Goal: Task Accomplishment & Management: Manage account settings

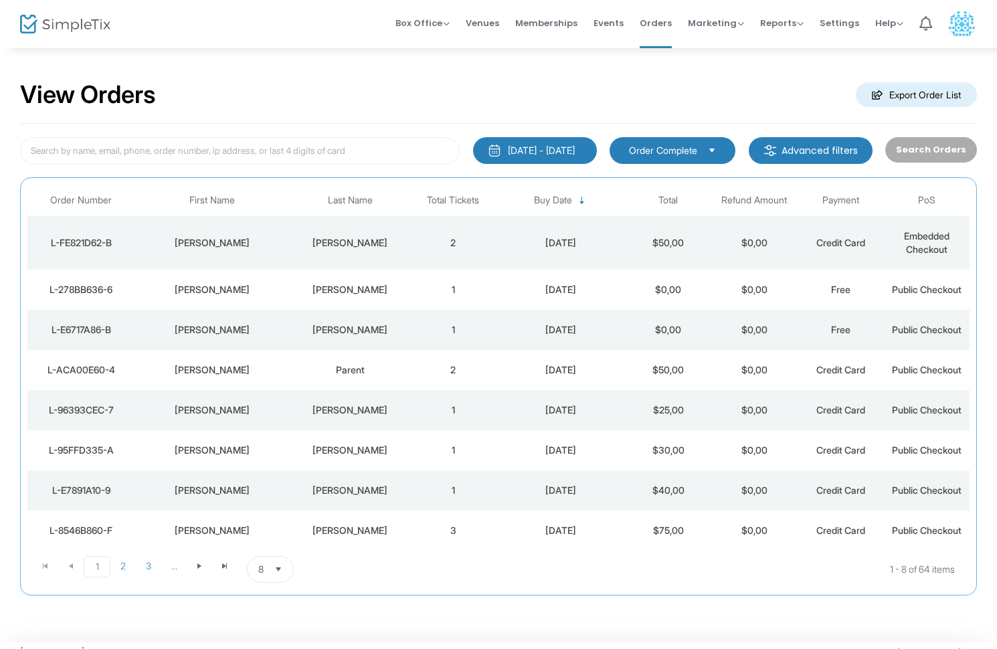
click at [492, 240] on td "2" at bounding box center [453, 243] width 86 height 54
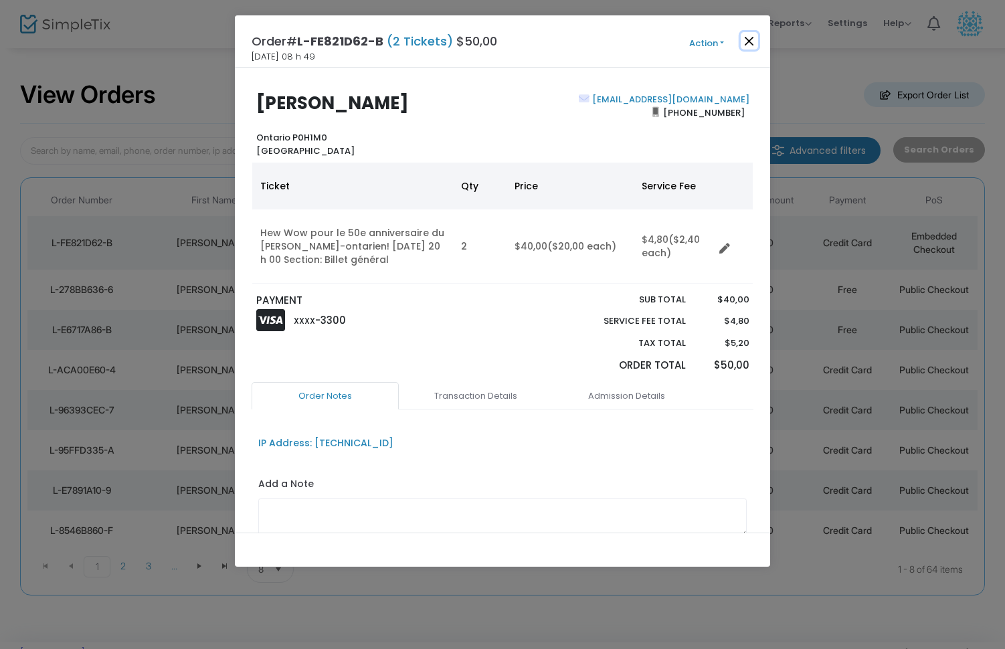
click at [750, 42] on button "Close" at bounding box center [749, 40] width 17 height 17
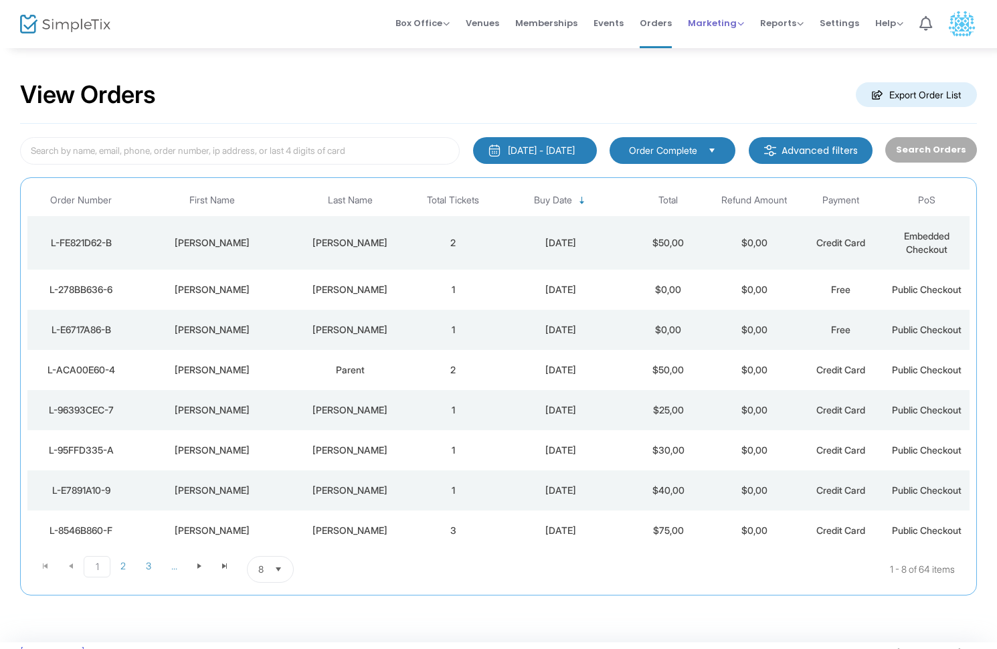
click at [725, 25] on span "Marketing" at bounding box center [716, 23] width 56 height 13
click at [764, 27] on span "Reports" at bounding box center [782, 23] width 44 height 13
click at [837, 15] on span "Settings" at bounding box center [839, 23] width 39 height 34
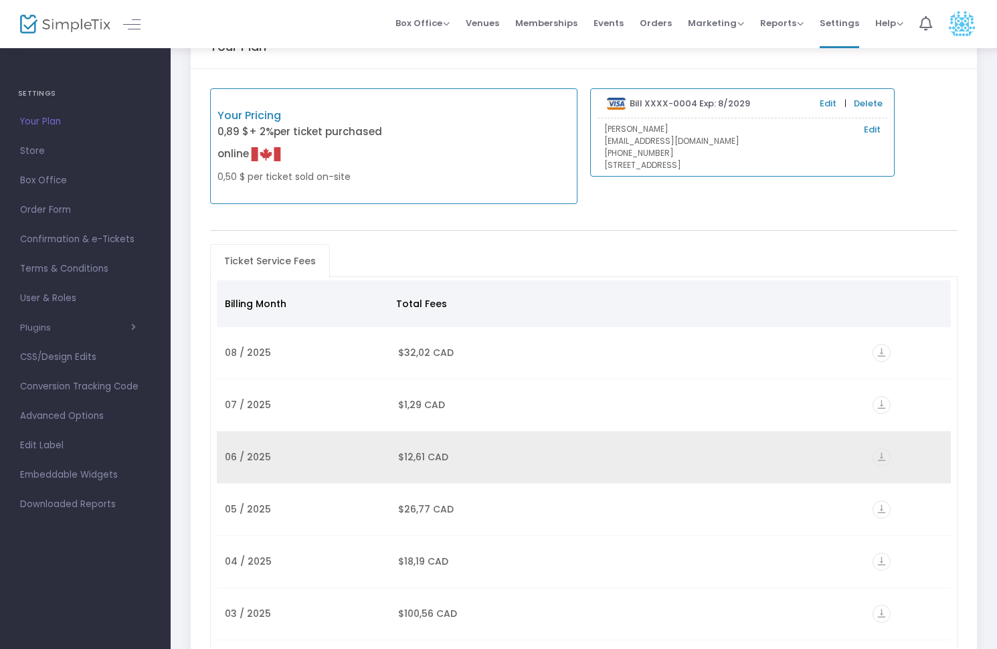
scroll to position [53, 0]
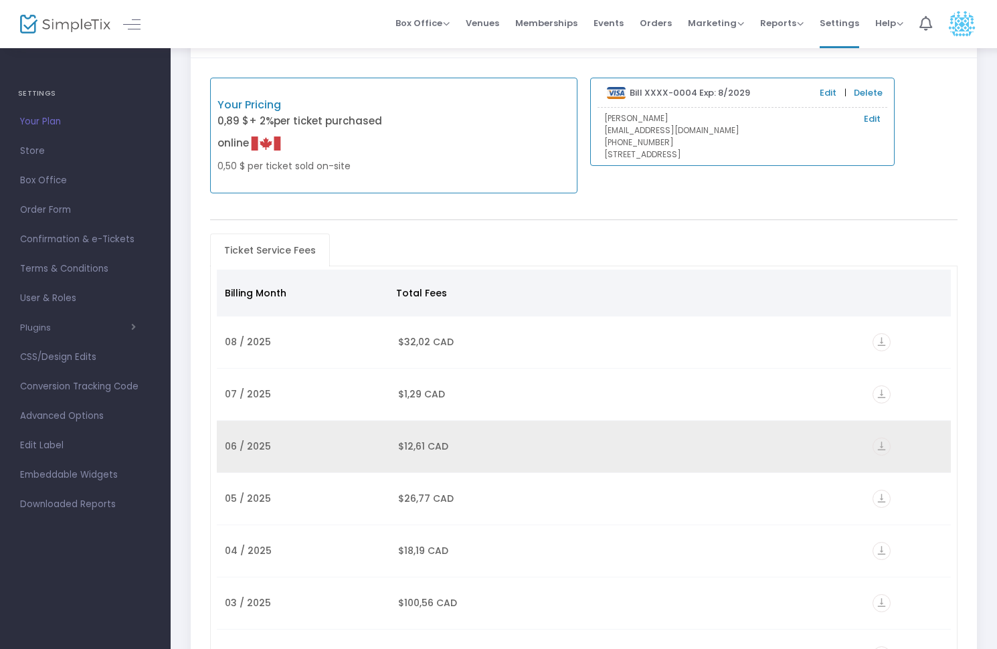
click at [885, 444] on icon "vertical_align_bottom" at bounding box center [882, 447] width 18 height 18
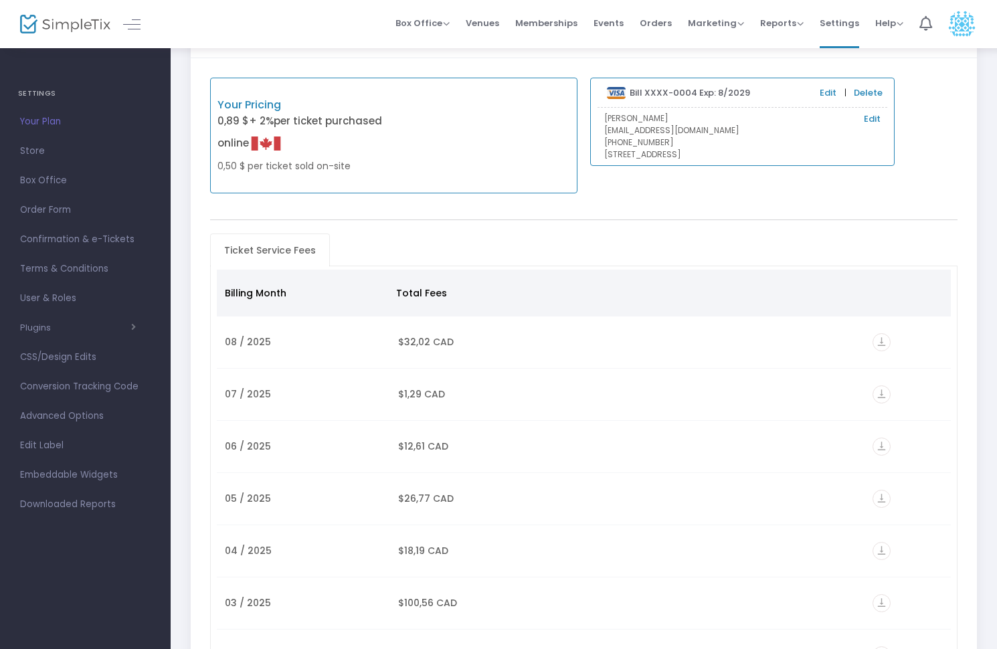
click at [886, 394] on icon "vertical_align_bottom" at bounding box center [882, 395] width 18 height 18
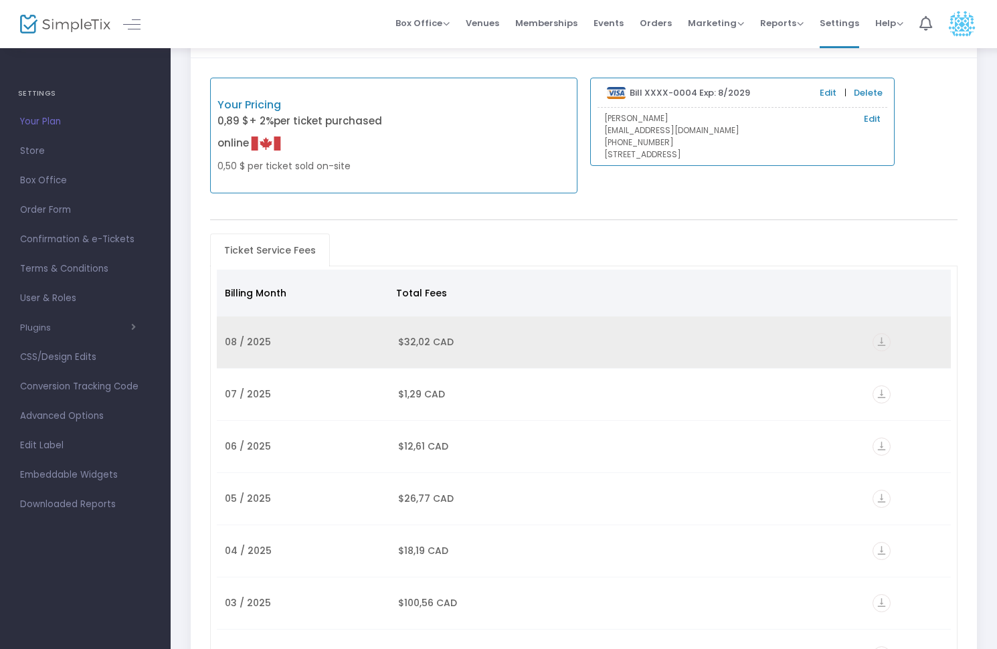
click at [882, 337] on icon "vertical_align_bottom" at bounding box center [882, 342] width 18 height 18
